Goal: Find specific page/section: Find specific page/section

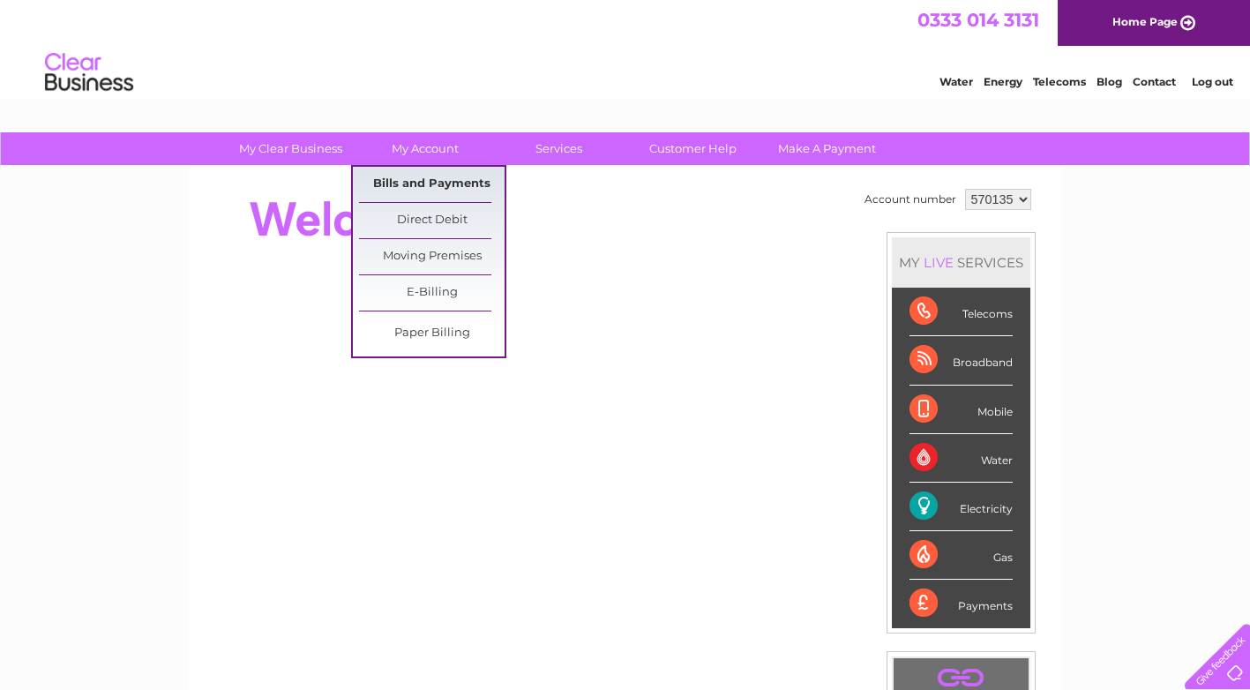
click at [415, 188] on link "Bills and Payments" at bounding box center [432, 184] width 146 height 35
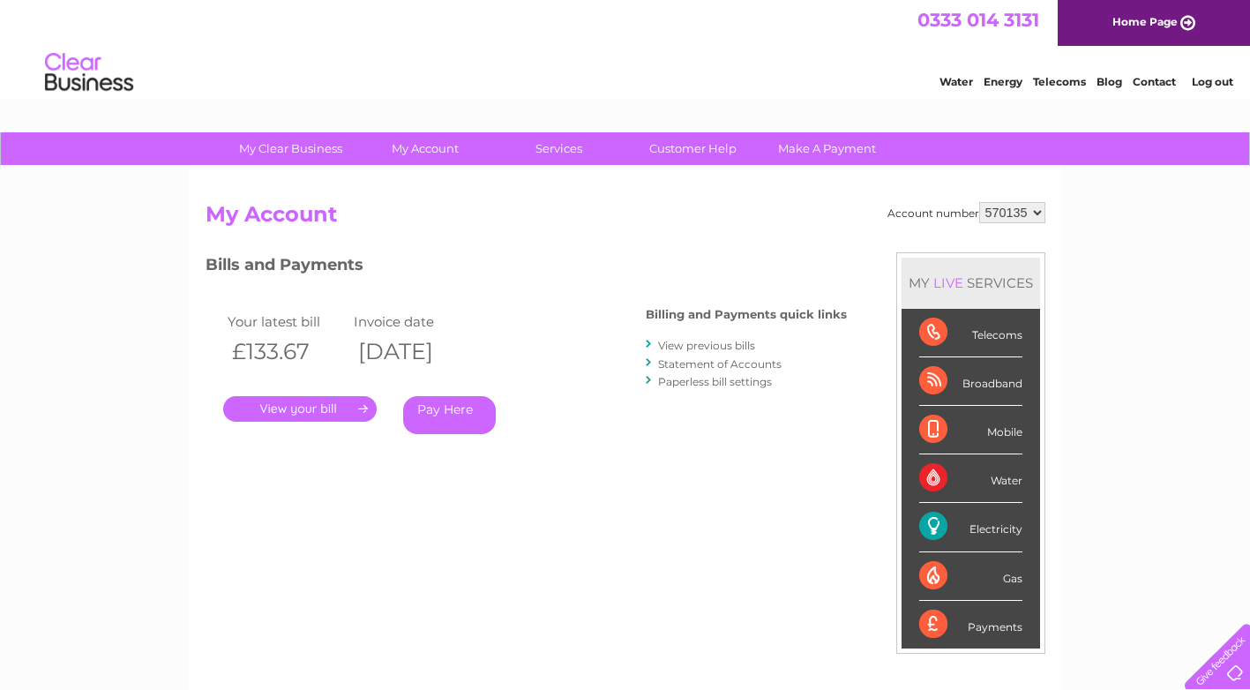
click at [285, 407] on link "." at bounding box center [299, 409] width 153 height 26
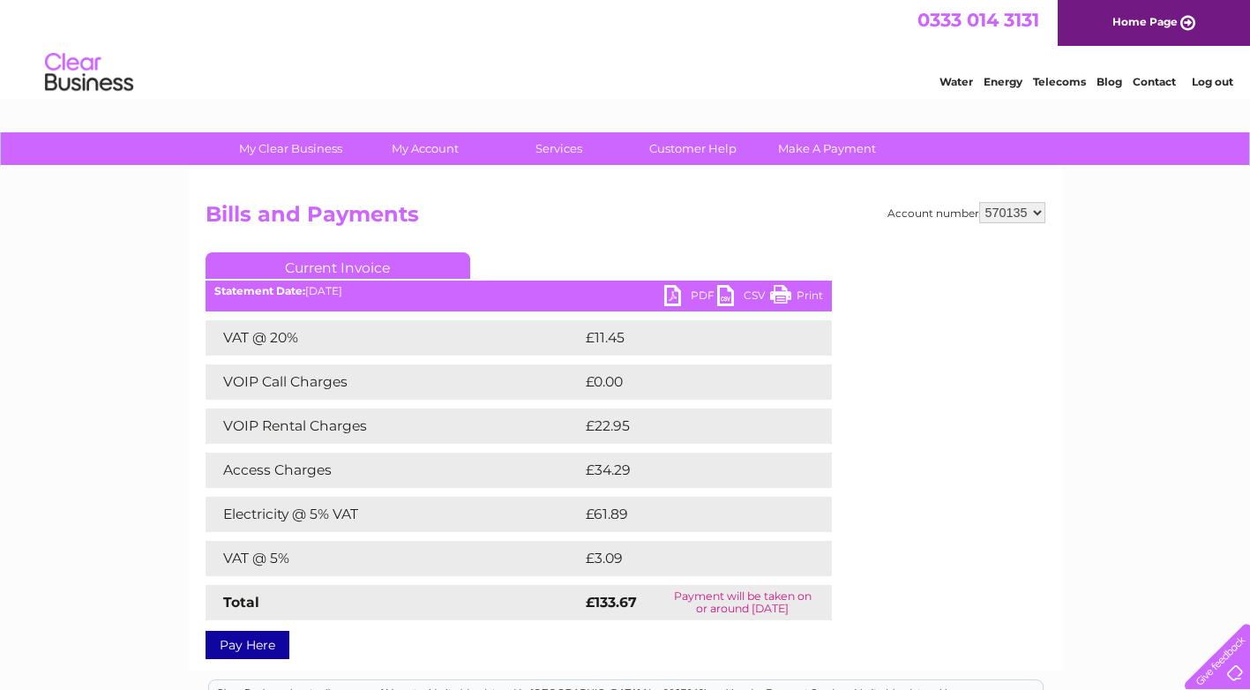
click at [676, 296] on link "PDF" at bounding box center [690, 298] width 53 height 26
